Goal: Check status

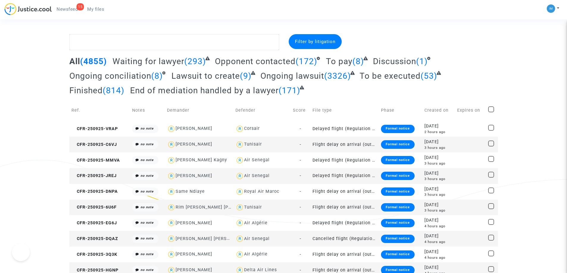
click at [376, 77] on span "To be executed" at bounding box center [389, 76] width 61 height 10
